Goal: Transaction & Acquisition: Purchase product/service

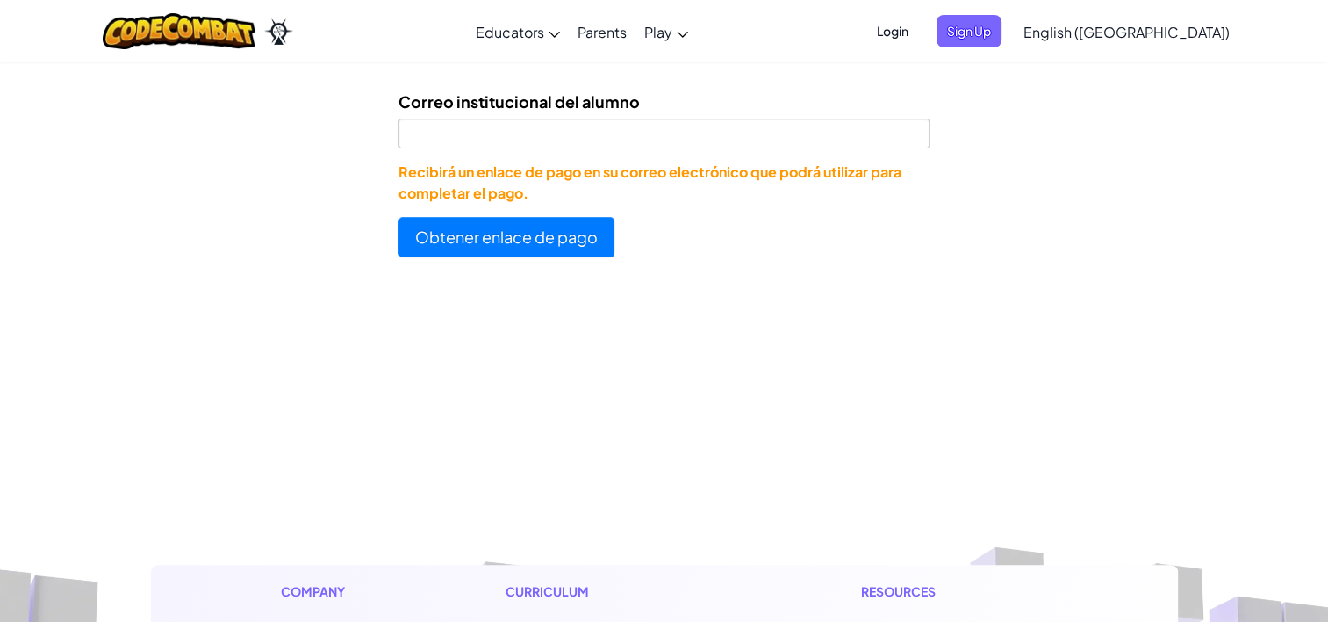
scroll to position [829, 0]
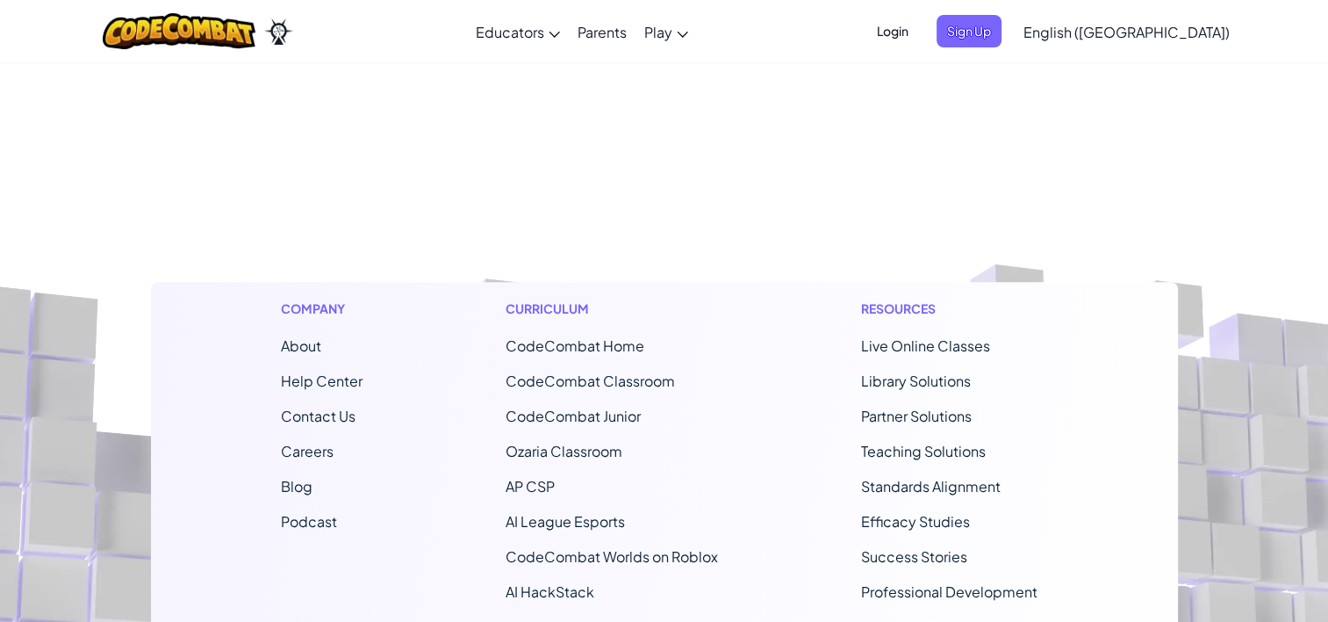
click at [1302, 442] on footer "Company About Help Center Contact Us Careers Blog Podcast Curriculum CodeCombat…" at bounding box center [664, 493] width 1328 height 951
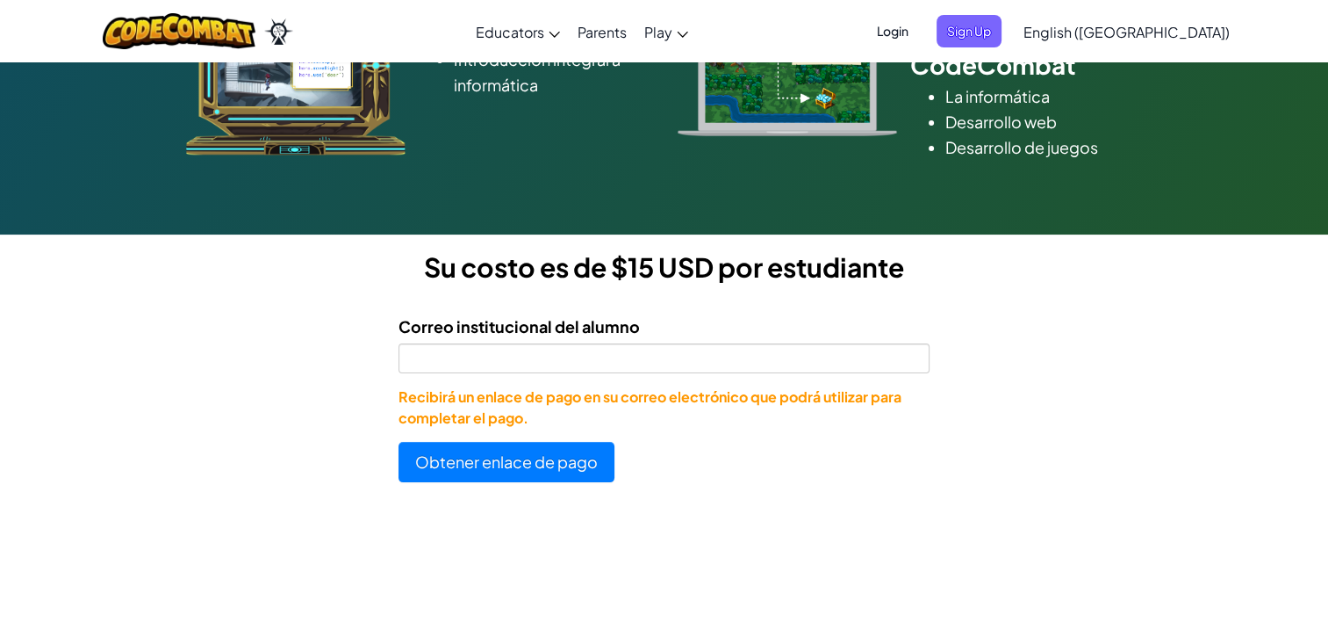
scroll to position [324, 0]
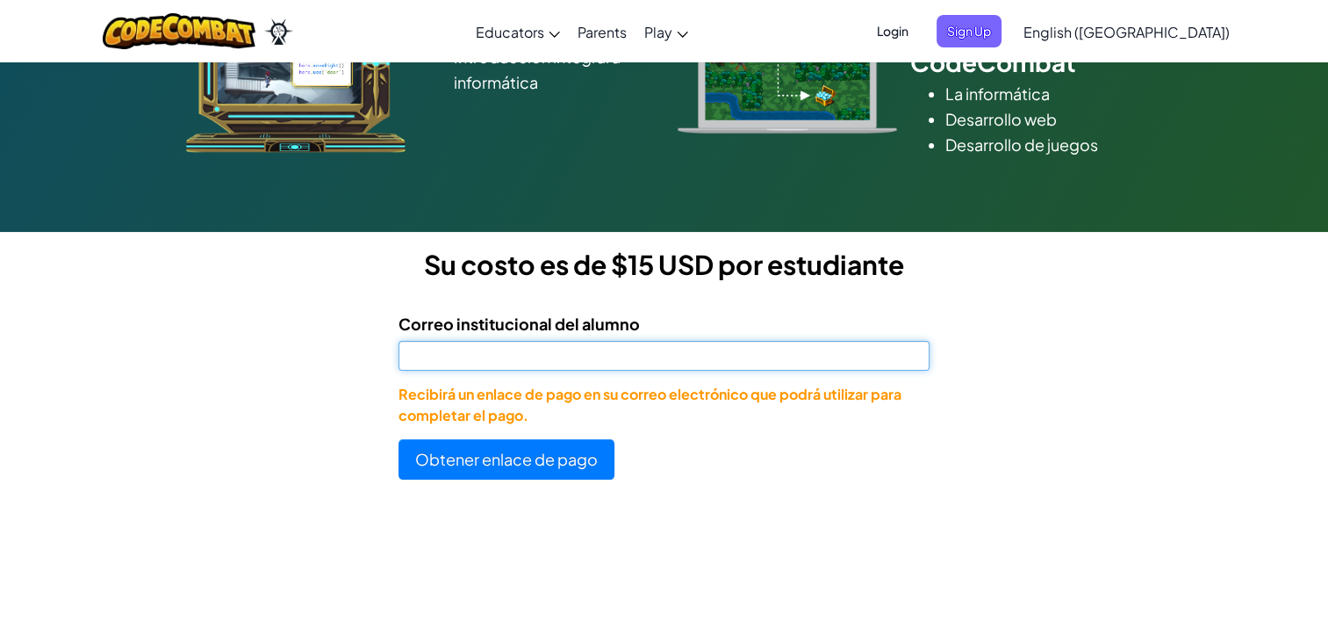
click at [822, 365] on input "Correo institucional del alumno" at bounding box center [664, 356] width 531 height 30
type input "al07145143@tecmilenio.mx"
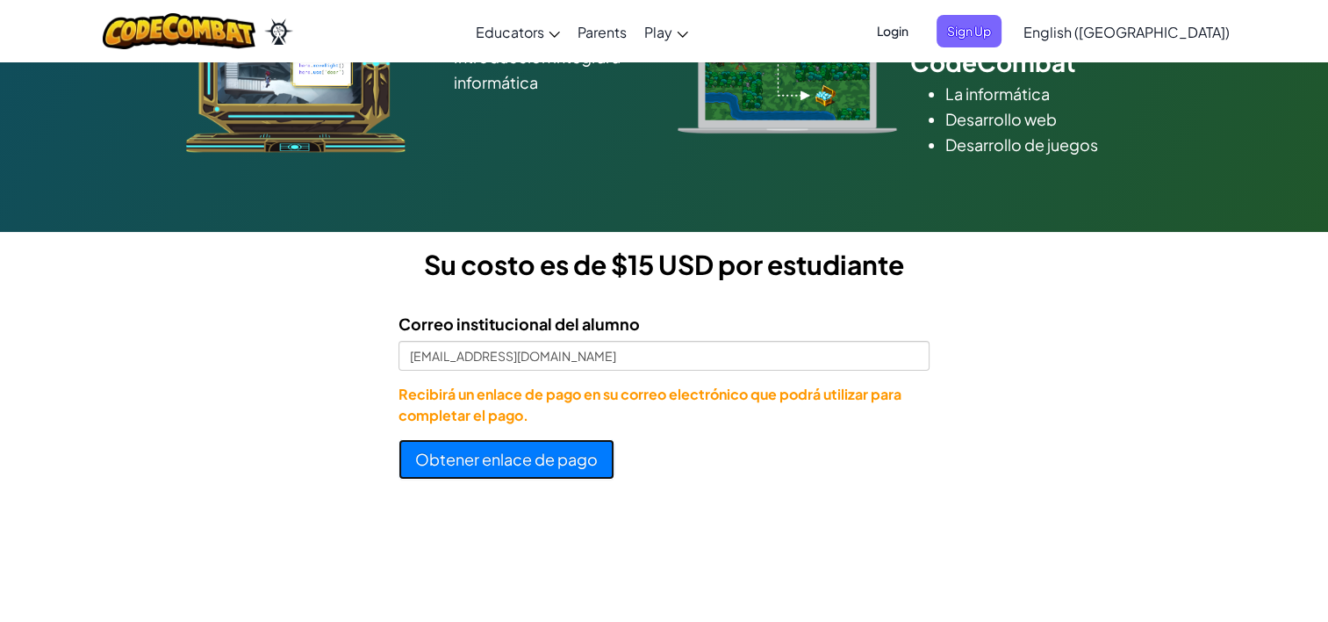
click at [543, 459] on button "Obtener enlace de pago" at bounding box center [507, 459] width 216 height 40
